Goal: Book appointment/travel/reservation

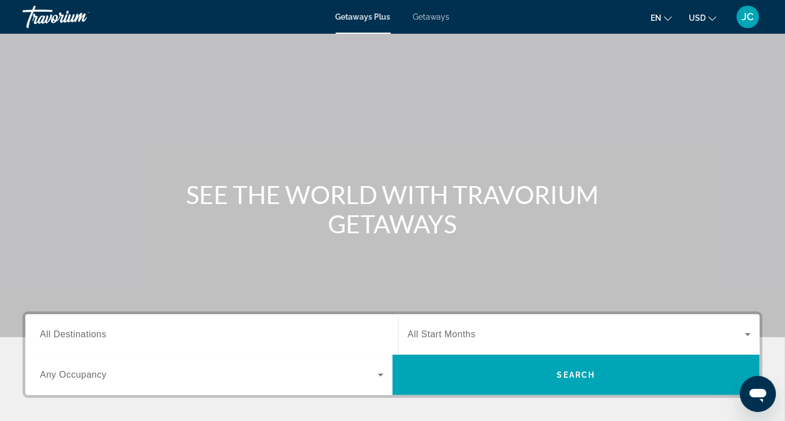
scroll to position [186, 0]
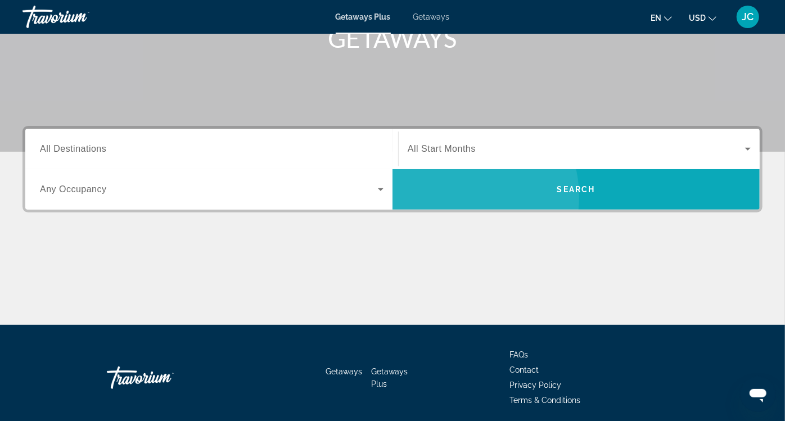
click at [635, 176] on span "Search widget" at bounding box center [575, 189] width 367 height 27
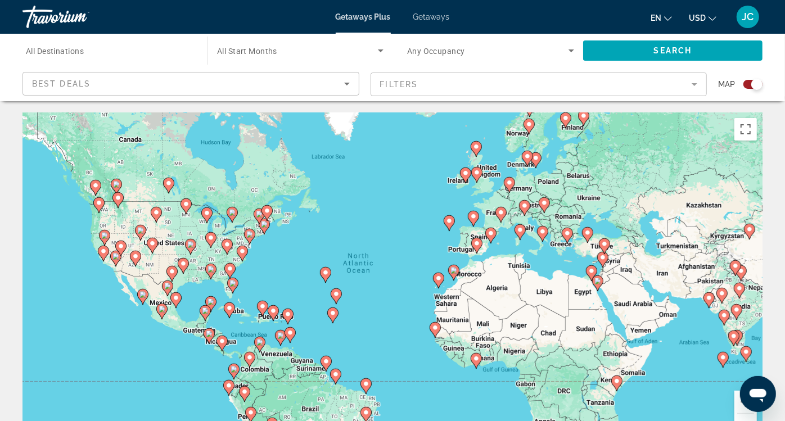
click at [232, 280] on image "Main content" at bounding box center [232, 283] width 7 height 7
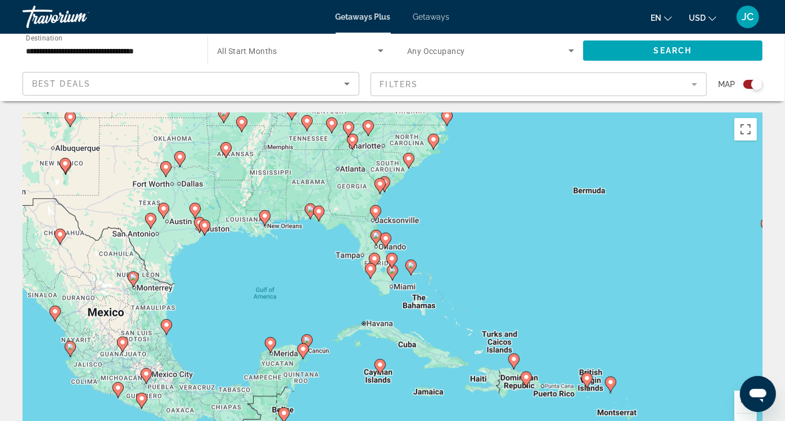
click at [392, 265] on icon "Main content" at bounding box center [392, 272] width 10 height 15
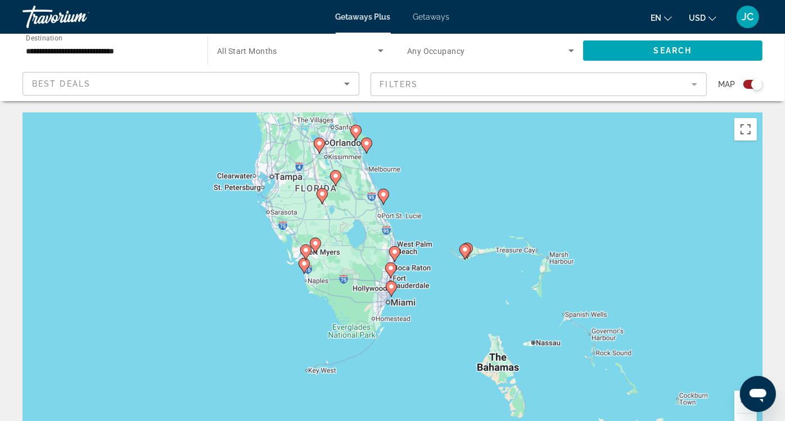
click at [349, 202] on div "To navigate, press the arrow keys. To activate drag with keyboard, press Alt + …" at bounding box center [392, 280] width 740 height 337
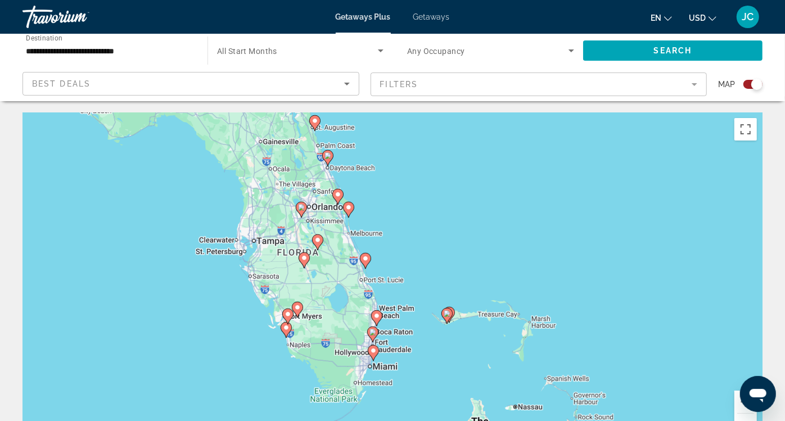
drag, startPoint x: 369, startPoint y: 196, endPoint x: 353, endPoint y: 268, distance: 73.8
click at [353, 268] on div "To navigate, press the arrow keys. To activate drag with keyboard, press Alt + …" at bounding box center [392, 280] width 740 height 337
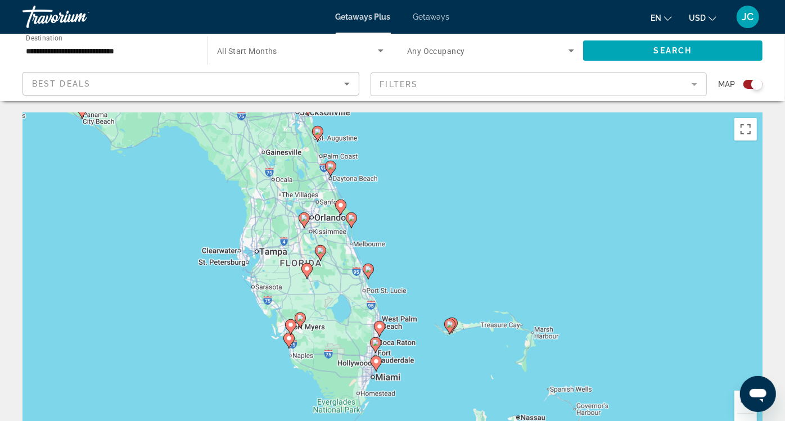
click at [376, 356] on icon "Main content" at bounding box center [376, 363] width 10 height 15
type input "**********"
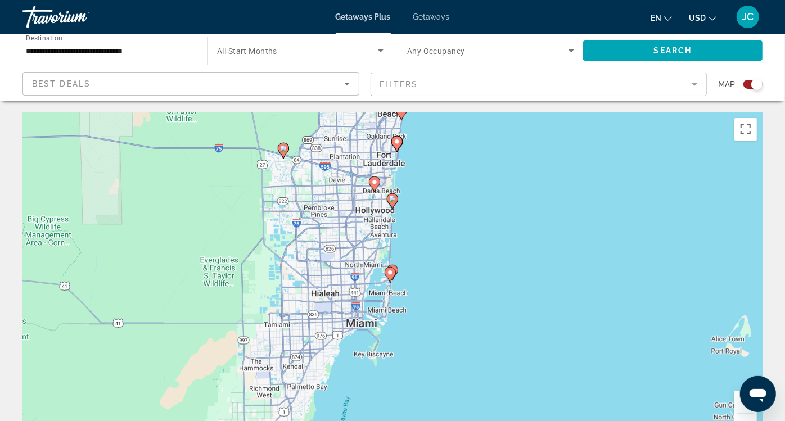
click at [387, 269] on image "Main content" at bounding box center [390, 272] width 7 height 7
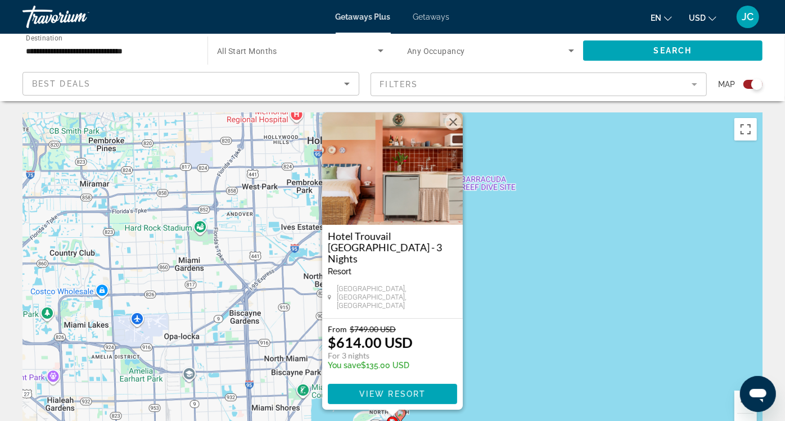
click at [454, 114] on button "Close" at bounding box center [453, 122] width 17 height 17
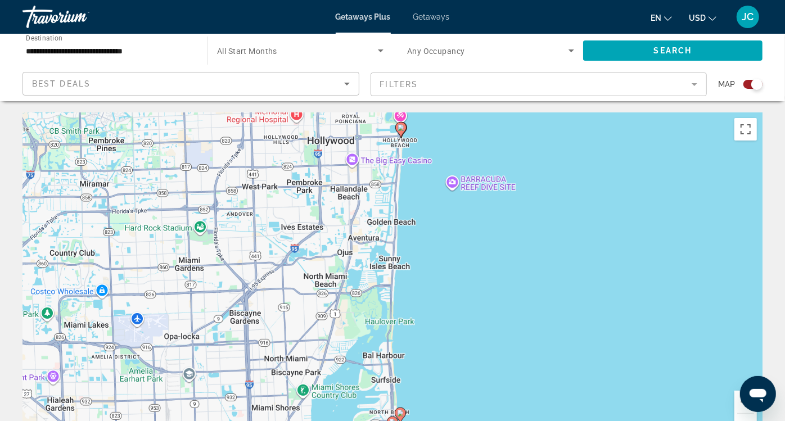
click at [403, 408] on icon "Main content" at bounding box center [400, 415] width 10 height 15
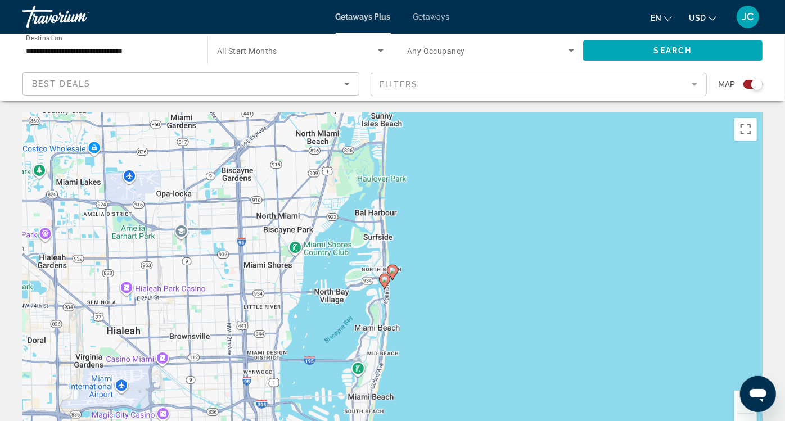
click at [392, 267] on image "Main content" at bounding box center [392, 270] width 7 height 7
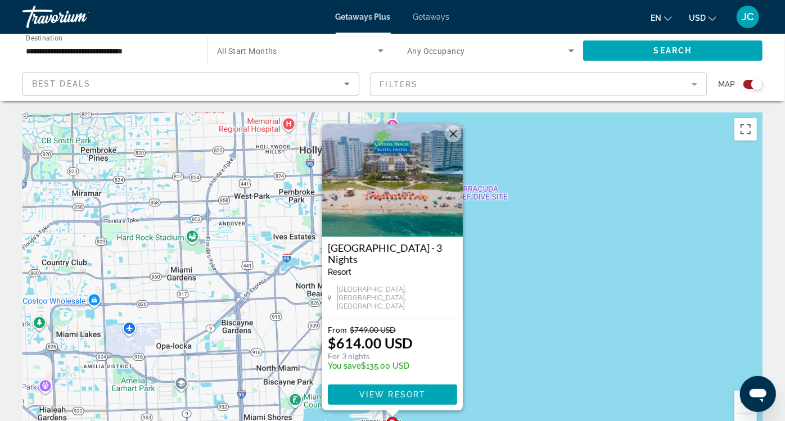
click at [458, 125] on button "Close" at bounding box center [453, 133] width 17 height 17
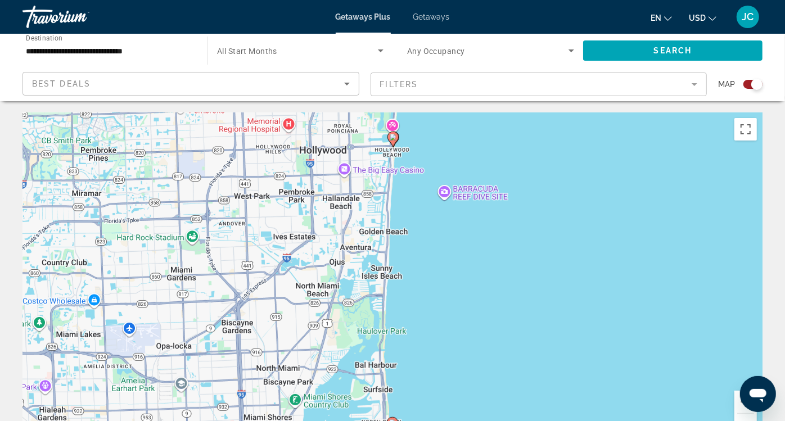
click at [394, 134] on image "Main content" at bounding box center [393, 137] width 7 height 7
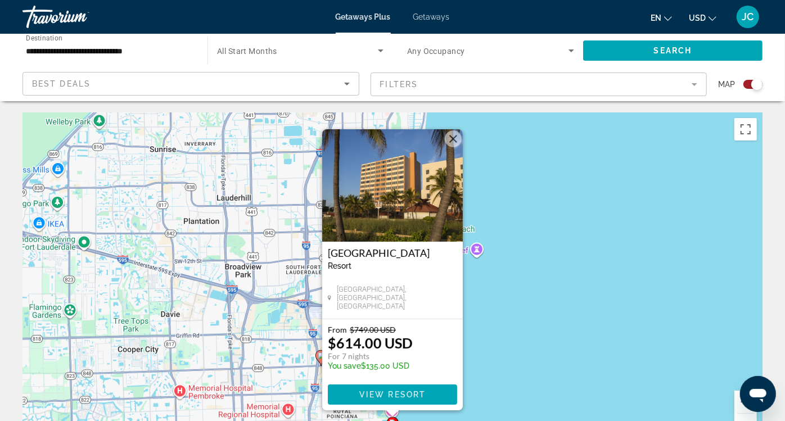
click at [451, 130] on button "Close" at bounding box center [453, 138] width 17 height 17
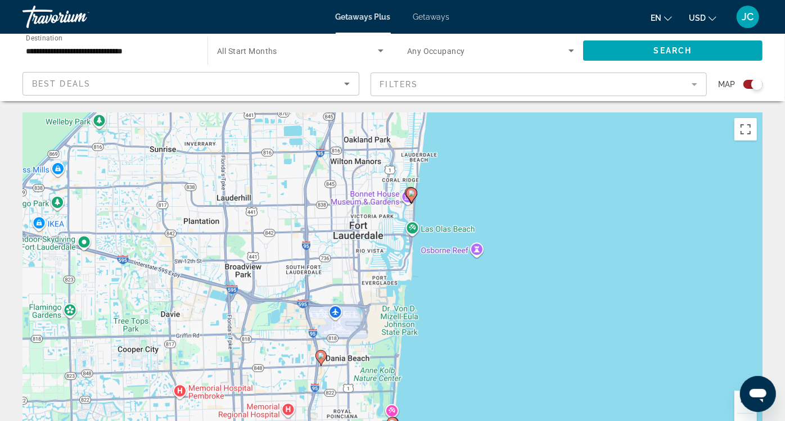
click at [413, 190] on image "Main content" at bounding box center [411, 193] width 7 height 7
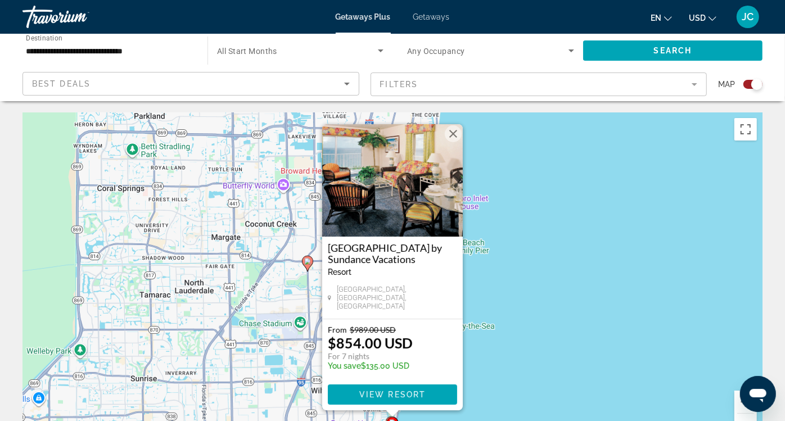
click at [456, 125] on button "Close" at bounding box center [453, 133] width 17 height 17
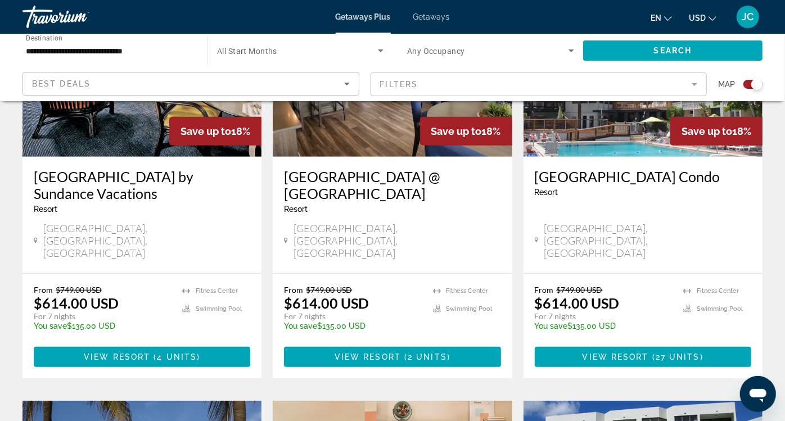
scroll to position [423, 0]
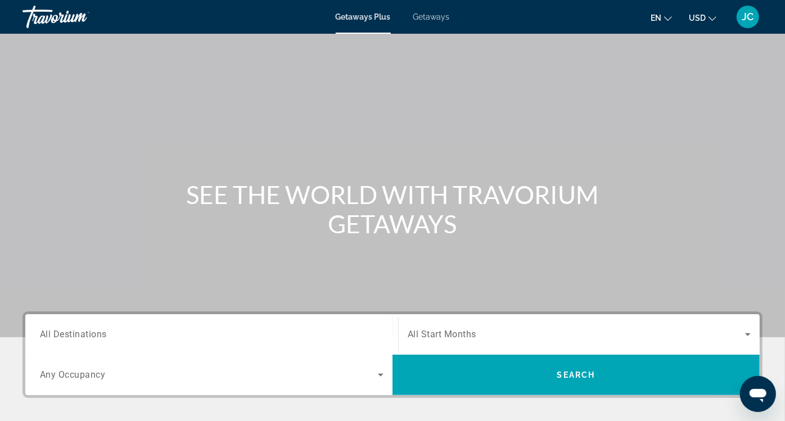
scroll to position [186, 0]
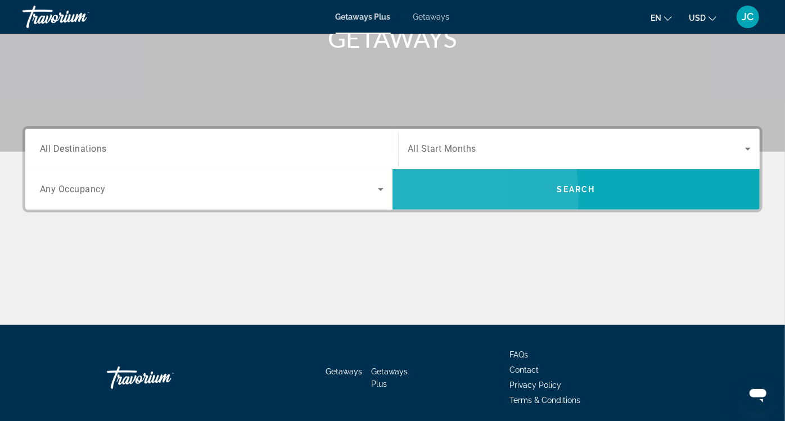
click at [585, 176] on span "Search widget" at bounding box center [575, 189] width 367 height 27
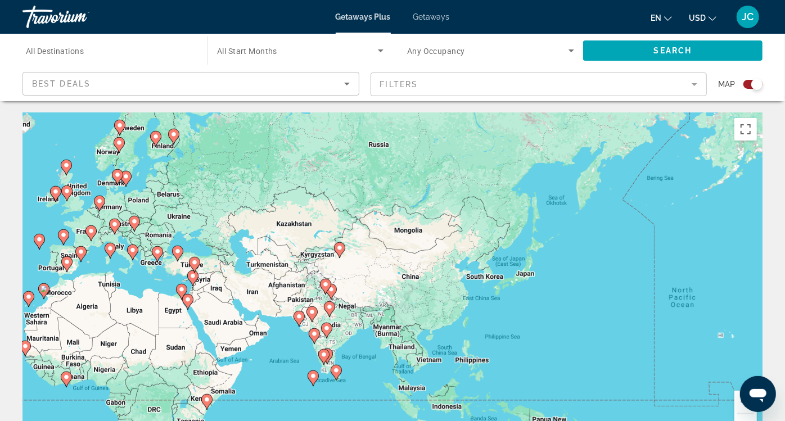
drag, startPoint x: 667, startPoint y: 287, endPoint x: 255, endPoint y: 305, distance: 411.9
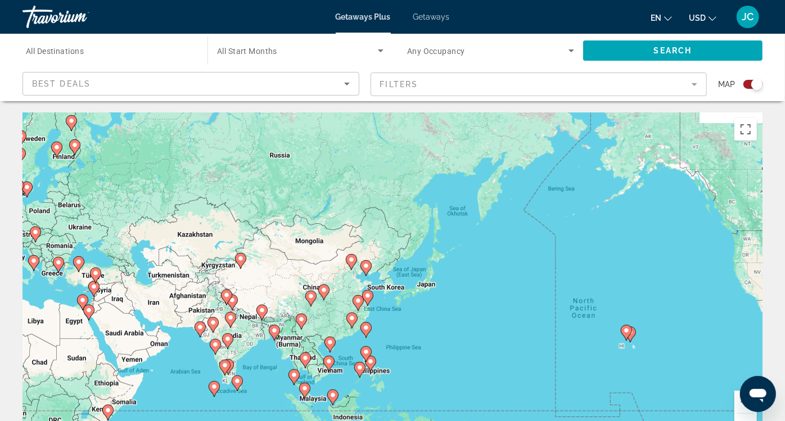
drag, startPoint x: 509, startPoint y: 282, endPoint x: 353, endPoint y: 318, distance: 160.3
click at [353, 318] on div "To activate drag with keyboard, press Alt + Enter. Once in keyboard drag state,…" at bounding box center [392, 280] width 740 height 337
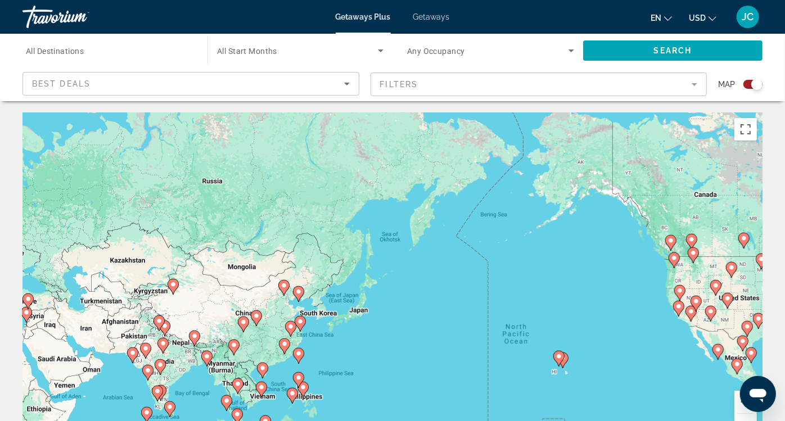
click at [564, 350] on gmp-advanced-marker "Main content" at bounding box center [558, 358] width 11 height 17
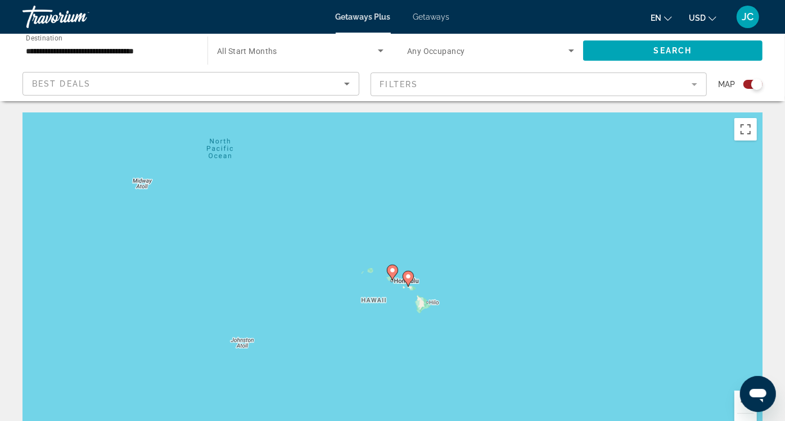
click at [406, 273] on image "Main content" at bounding box center [408, 276] width 7 height 7
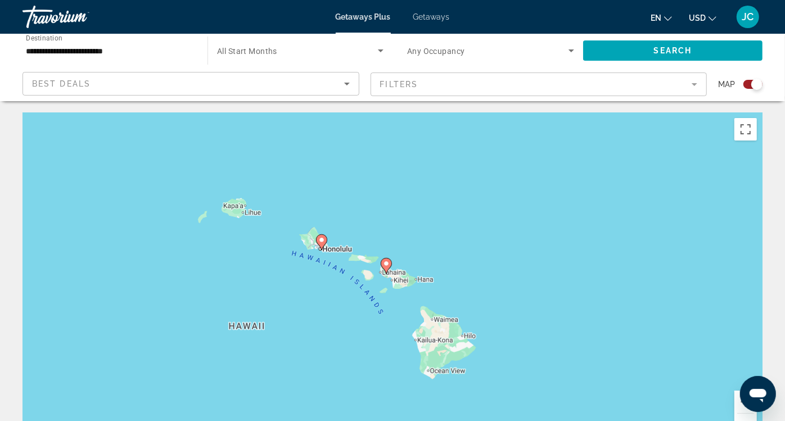
click at [386, 259] on icon "Main content" at bounding box center [386, 266] width 10 height 15
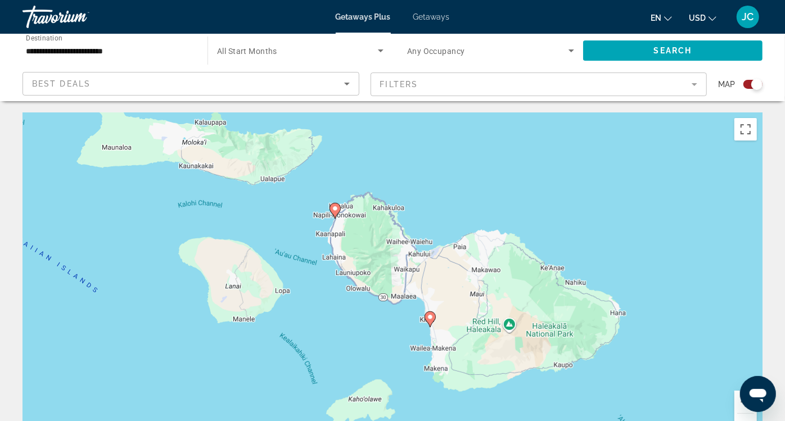
drag, startPoint x: 324, startPoint y: 256, endPoint x: 366, endPoint y: 309, distance: 68.1
click at [366, 309] on div "To activate drag with keyboard, press Alt + Enter. Once in keyboard drag state,…" at bounding box center [392, 280] width 740 height 337
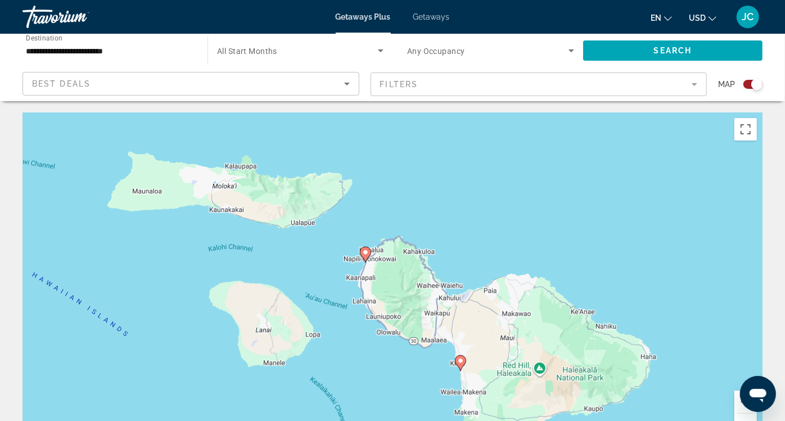
click at [367, 247] on icon "Main content" at bounding box center [365, 254] width 10 height 15
type input "**********"
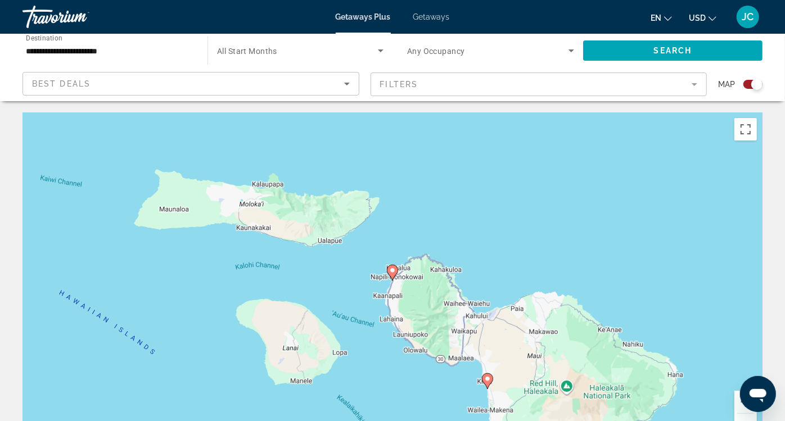
click at [394, 267] on image "Main content" at bounding box center [392, 270] width 7 height 7
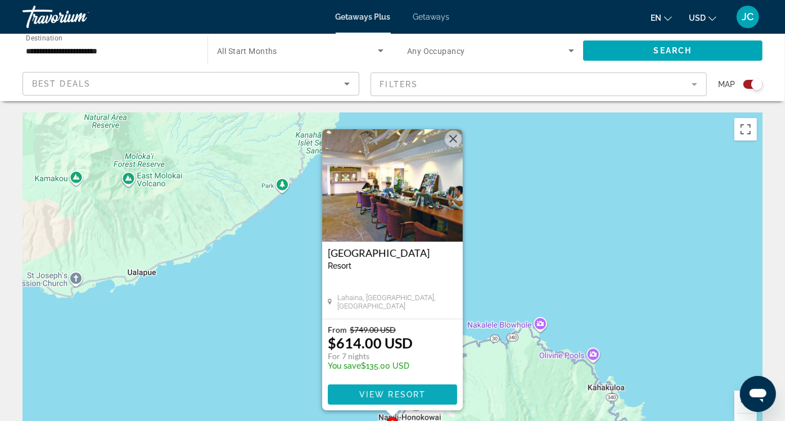
click at [394, 381] on span "Main content" at bounding box center [392, 394] width 129 height 27
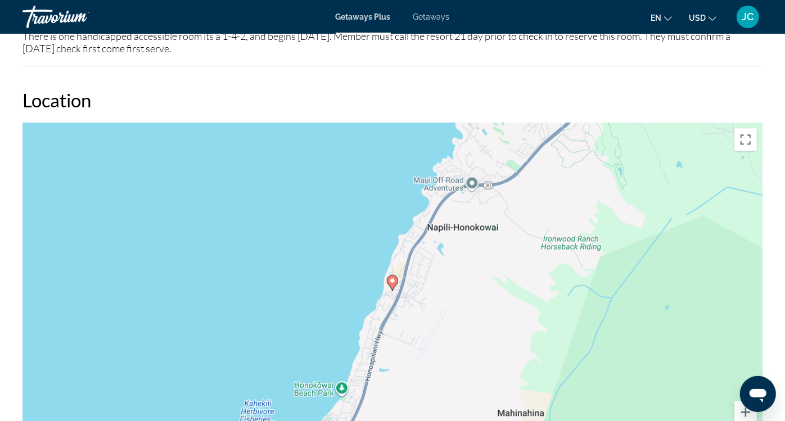
scroll to position [1604, 0]
